Goal: Find contact information

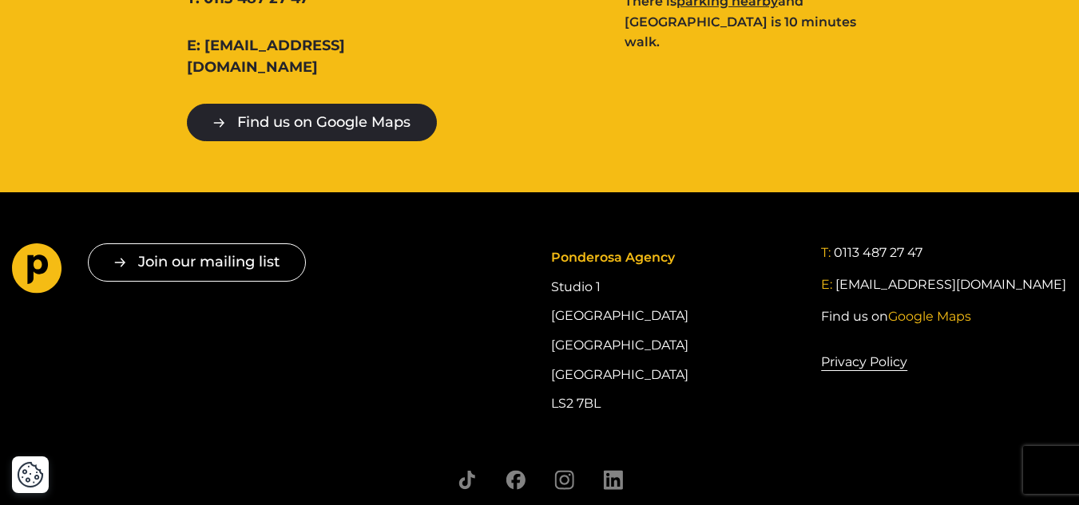
scroll to position [2061, 0]
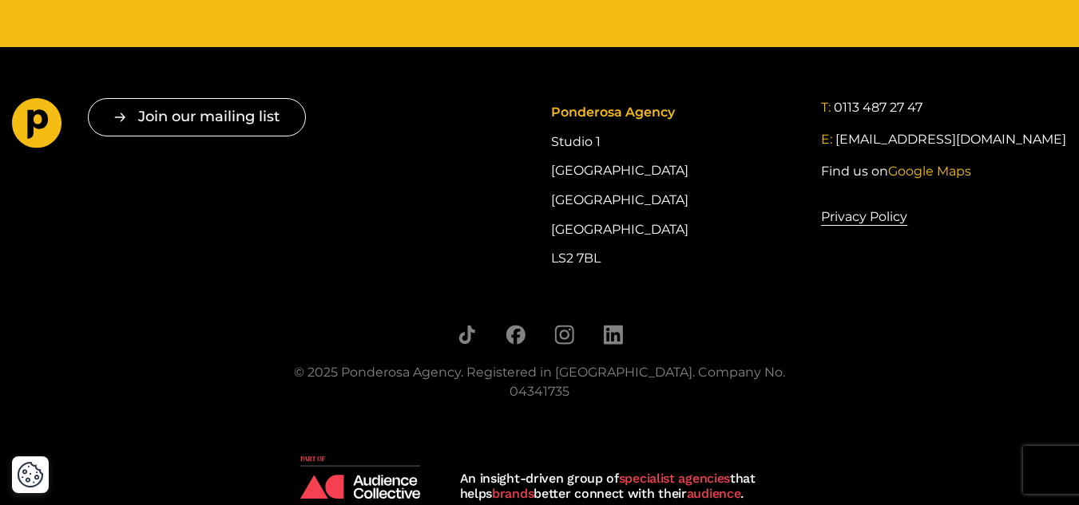
drag, startPoint x: 600, startPoint y: 312, endPoint x: 670, endPoint y: 371, distance: 91.2
drag, startPoint x: 670, startPoint y: 371, endPoint x: 616, endPoint y: 316, distance: 77.3
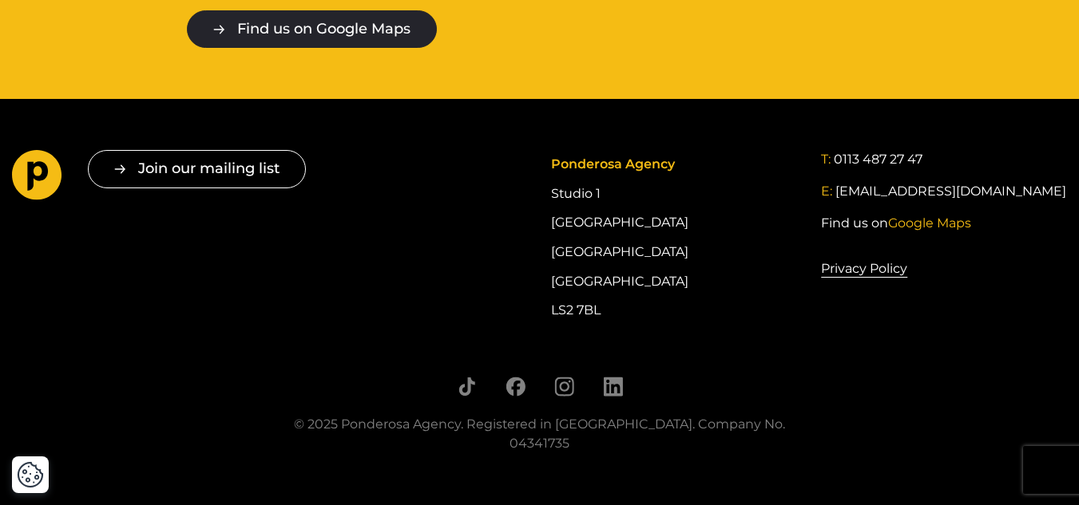
scroll to position [1981, 0]
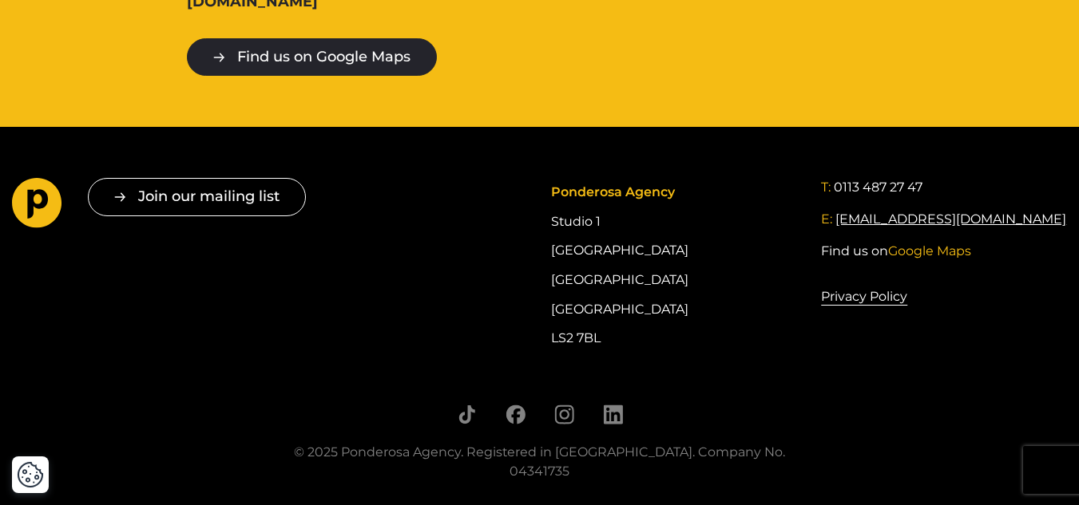
drag, startPoint x: 1027, startPoint y: 195, endPoint x: 835, endPoint y: 200, distance: 192.5
click at [835, 210] on div "E: hello@ponderosa.agency" at bounding box center [944, 219] width 246 height 19
copy link "[EMAIL_ADDRESS][DOMAIN_NAME]"
click at [986, 263] on div "T: 0113 487 27 47 E: hello@ponderosa.agency Find us on Google Maps Privacy Poli…" at bounding box center [944, 265] width 246 height 175
drag, startPoint x: 945, startPoint y: 166, endPoint x: 833, endPoint y: 165, distance: 111.8
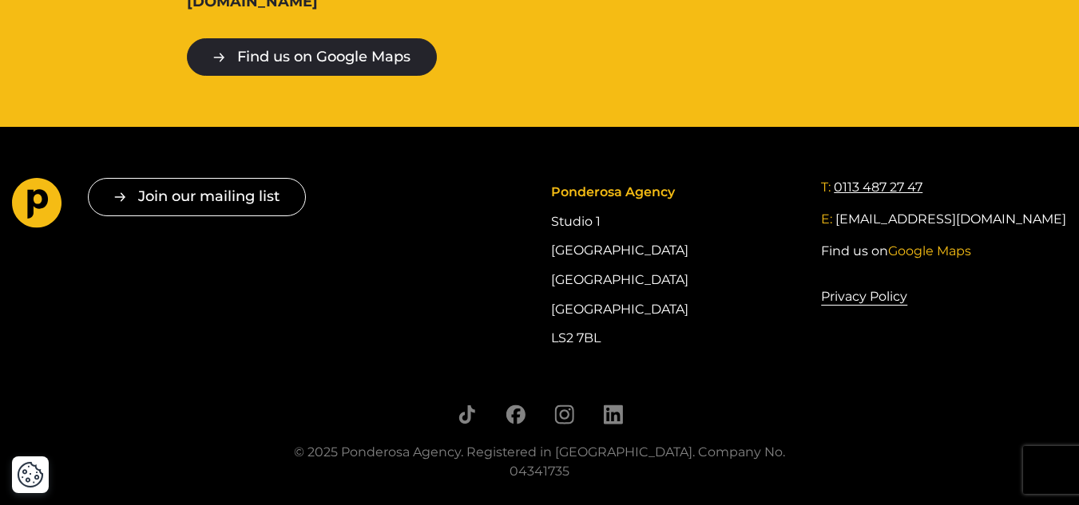
click at [833, 178] on div "T: 0113 487 27 47" at bounding box center [944, 187] width 246 height 19
copy link "0113 487 27 47"
drag, startPoint x: 609, startPoint y: 319, endPoint x: 549, endPoint y: 213, distance: 121.2
click at [549, 213] on div "Join our mailing list " * " indicates required fields Email * Consent * I give …" at bounding box center [539, 265] width 1079 height 175
copy div "Studio 1 Cross York Street Studios Cross York Street Leeds LS2 7BL"
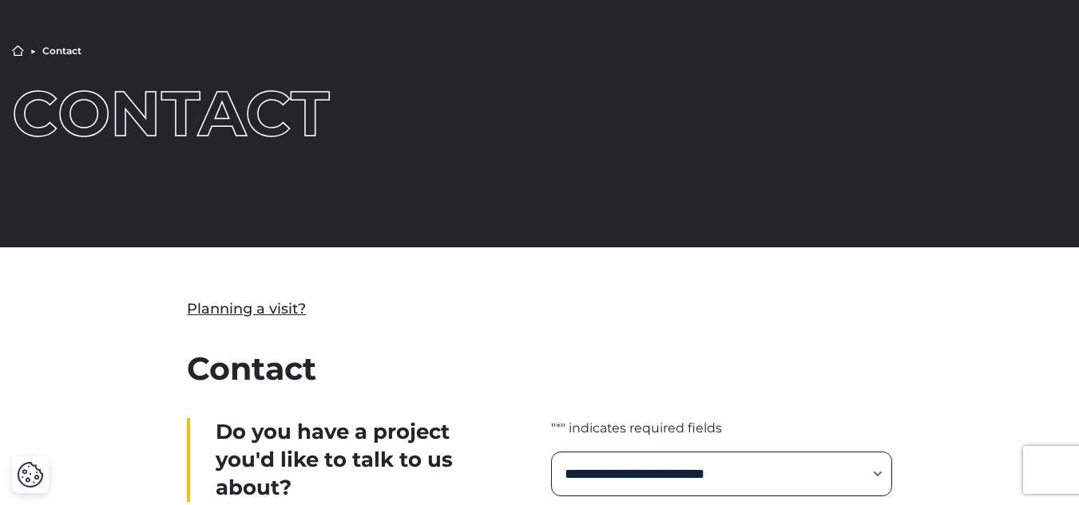
scroll to position [0, 0]
